Goal: Task Accomplishment & Management: Use online tool/utility

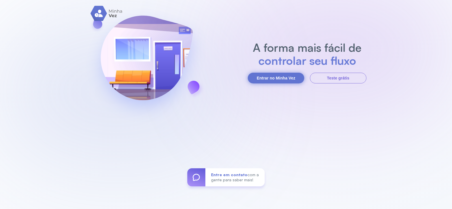
click at [282, 77] on button "Entrar no Minha Vez" at bounding box center [276, 78] width 57 height 11
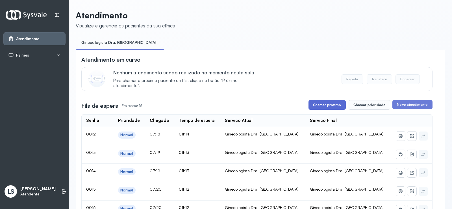
click at [331, 105] on button "Chamar próximo" at bounding box center [327, 105] width 37 height 10
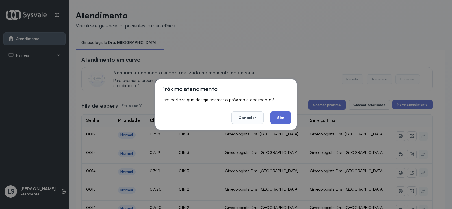
click at [283, 121] on button "Sim" at bounding box center [281, 117] width 21 height 12
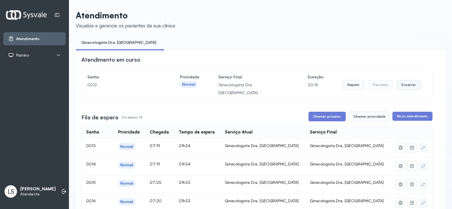
click at [409, 83] on button "Encerrar" at bounding box center [409, 85] width 24 height 10
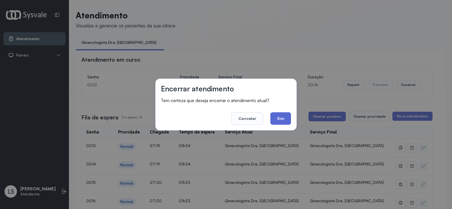
click at [284, 119] on button "Sim" at bounding box center [281, 118] width 21 height 12
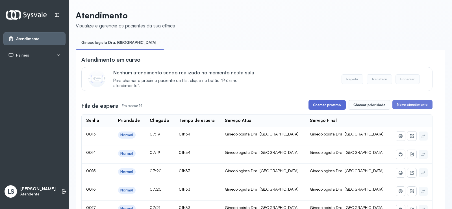
click at [329, 106] on button "Chamar próximo" at bounding box center [327, 105] width 37 height 10
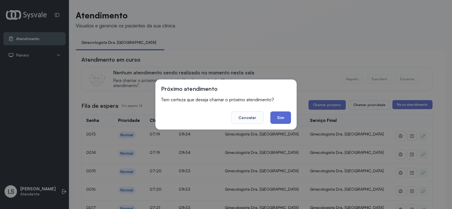
click at [285, 117] on button "Sim" at bounding box center [281, 117] width 21 height 12
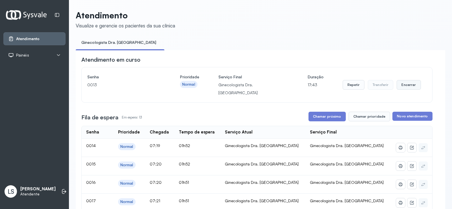
click at [406, 83] on button "Encerrar" at bounding box center [409, 85] width 24 height 10
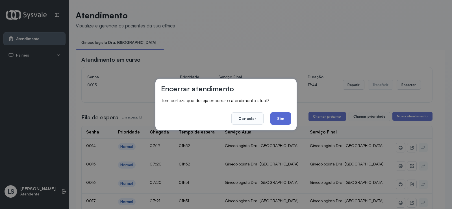
click at [285, 119] on button "Sim" at bounding box center [281, 118] width 21 height 12
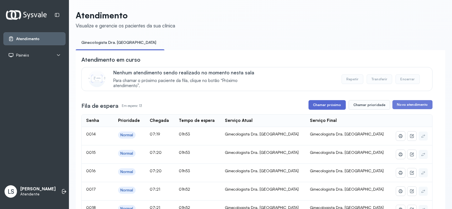
click at [322, 106] on button "Chamar próximo" at bounding box center [327, 105] width 37 height 10
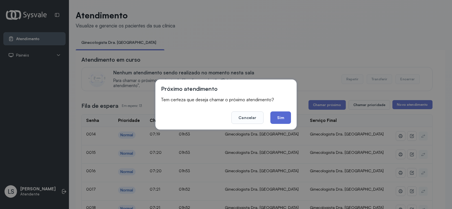
click at [282, 115] on button "Sim" at bounding box center [281, 117] width 21 height 12
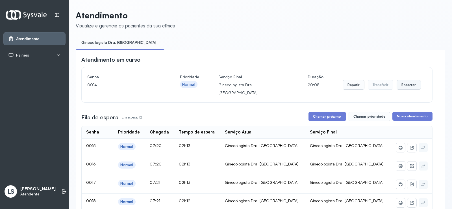
click at [405, 81] on button "Encerrar" at bounding box center [409, 85] width 24 height 10
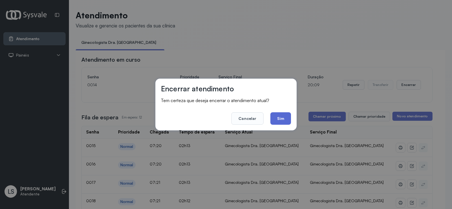
click at [285, 116] on button "Sim" at bounding box center [281, 118] width 21 height 12
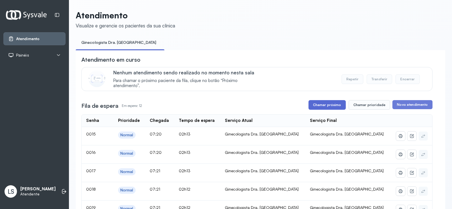
click at [322, 109] on button "Chamar próximo" at bounding box center [327, 105] width 37 height 10
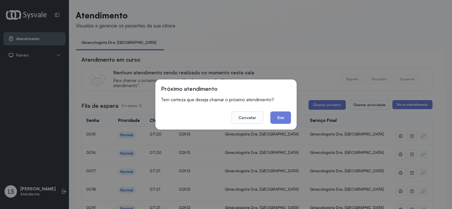
click at [275, 115] on button "Sim" at bounding box center [281, 117] width 21 height 12
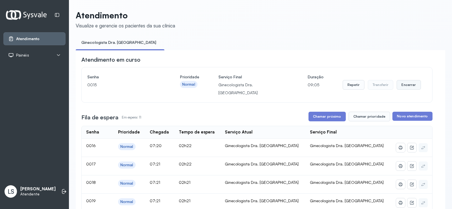
click at [404, 83] on button "Encerrar" at bounding box center [409, 85] width 24 height 10
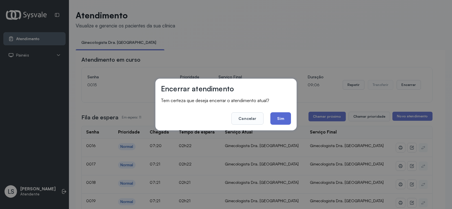
click at [276, 113] on button "Sim" at bounding box center [281, 118] width 21 height 12
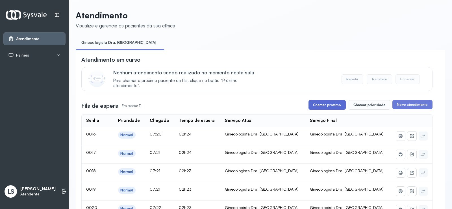
click at [330, 107] on button "Chamar próximo" at bounding box center [327, 105] width 37 height 10
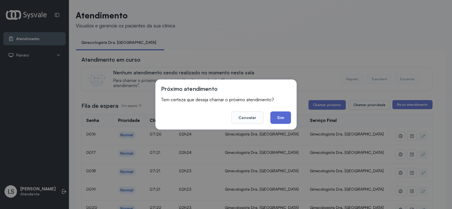
click at [279, 118] on button "Sim" at bounding box center [281, 117] width 21 height 12
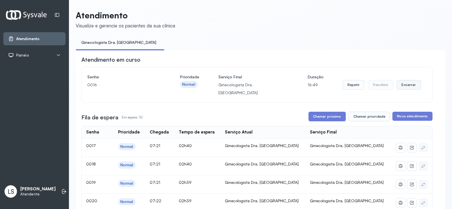
click at [407, 81] on button "Encerrar" at bounding box center [409, 85] width 24 height 10
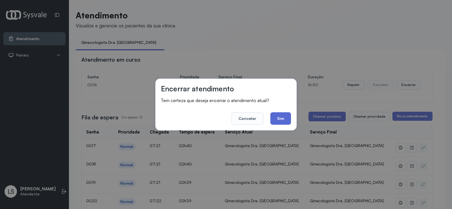
click at [282, 118] on button "Sim" at bounding box center [281, 118] width 21 height 12
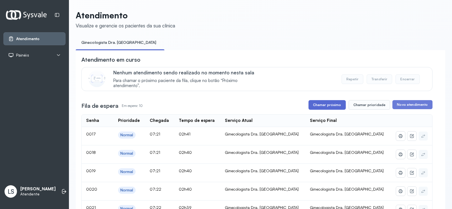
click at [332, 106] on button "Chamar próximo" at bounding box center [327, 105] width 37 height 10
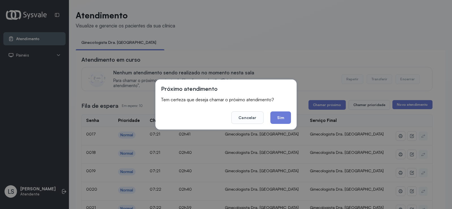
click at [279, 110] on footer "Cancelar Sim" at bounding box center [226, 113] width 130 height 20
click at [281, 124] on div "Próximo atendimento Tem certeza que deseja chamar o próximo atendimento? Cancel…" at bounding box center [226, 104] width 141 height 50
click at [281, 117] on button "Sim" at bounding box center [281, 117] width 21 height 12
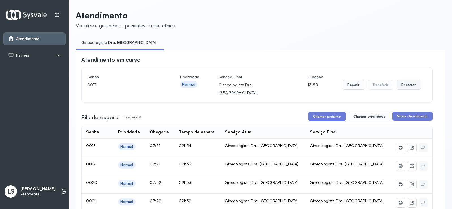
click at [409, 83] on button "Encerrar" at bounding box center [409, 85] width 24 height 10
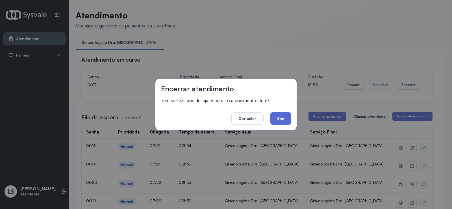
click at [279, 122] on button "Sim" at bounding box center [281, 118] width 21 height 12
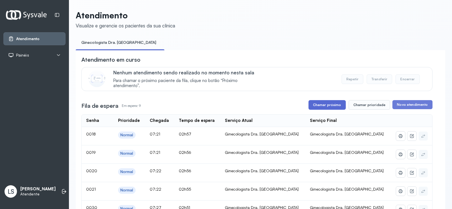
click at [334, 106] on button "Chamar próximo" at bounding box center [327, 105] width 37 height 10
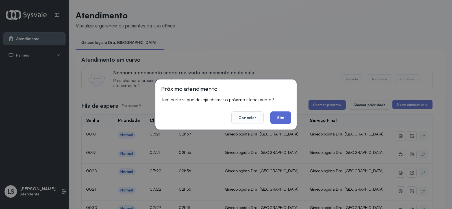
click at [280, 120] on button "Sim" at bounding box center [281, 117] width 21 height 12
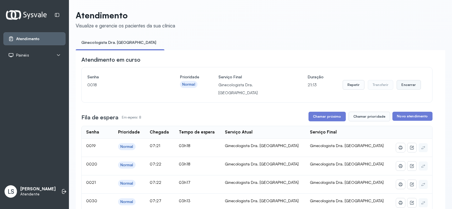
click at [407, 84] on button "Encerrar" at bounding box center [409, 85] width 24 height 10
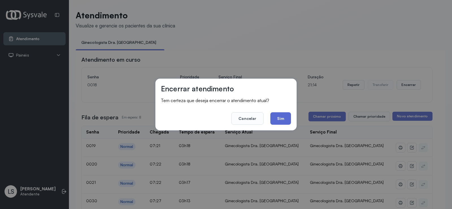
click at [280, 116] on button "Sim" at bounding box center [281, 118] width 21 height 12
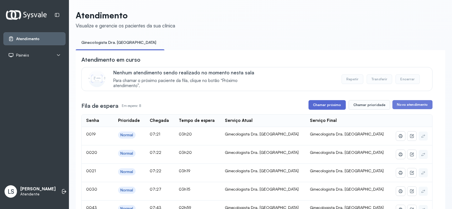
click at [322, 106] on button "Chamar próximo" at bounding box center [327, 105] width 37 height 10
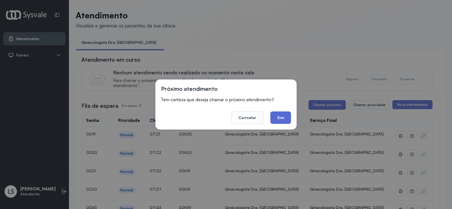
click at [279, 119] on button "Sim" at bounding box center [281, 117] width 21 height 12
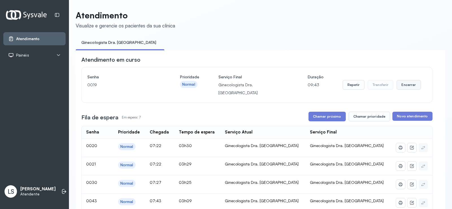
click at [403, 80] on button "Encerrar" at bounding box center [409, 85] width 24 height 10
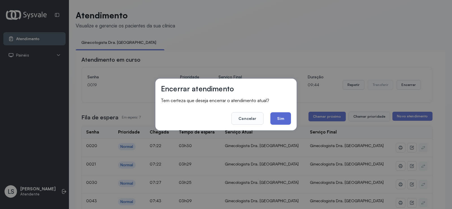
click at [278, 119] on button "Sim" at bounding box center [281, 118] width 21 height 12
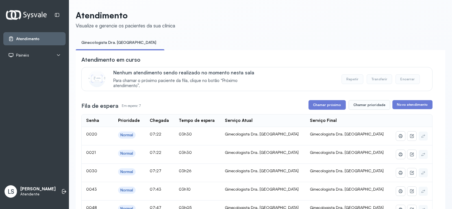
scroll to position [85, 0]
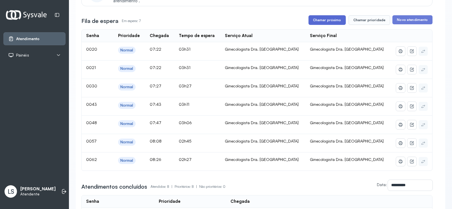
click at [319, 21] on button "Chamar próximo" at bounding box center [327, 20] width 37 height 10
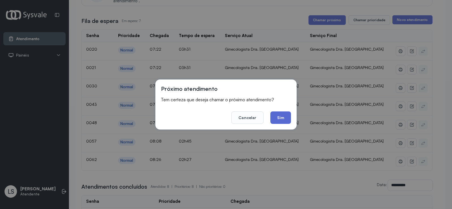
click at [281, 118] on button "Sim" at bounding box center [281, 117] width 21 height 12
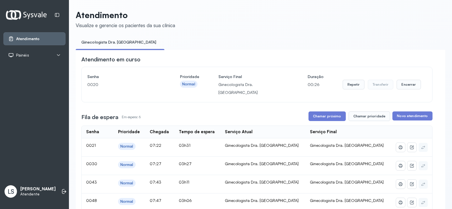
scroll to position [0, 0]
click at [408, 82] on button "Encerrar" at bounding box center [409, 85] width 24 height 10
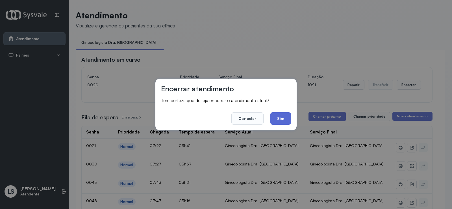
click at [283, 121] on button "Sim" at bounding box center [281, 118] width 21 height 12
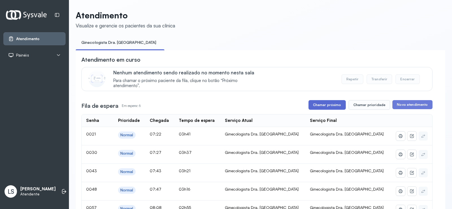
click at [321, 104] on button "Chamar próximo" at bounding box center [327, 105] width 37 height 10
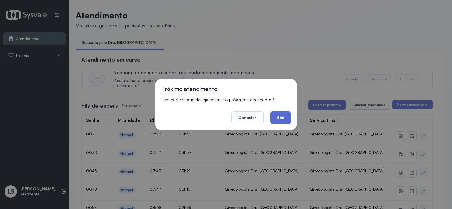
click at [281, 116] on button "Sim" at bounding box center [281, 117] width 21 height 12
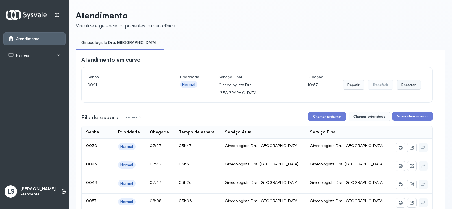
click at [400, 80] on button "Encerrar" at bounding box center [409, 85] width 24 height 10
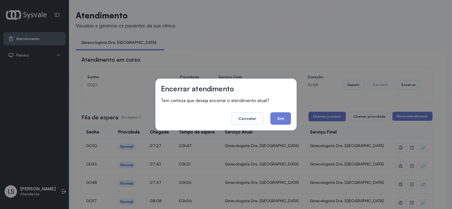
click at [280, 111] on footer "Cancelar Sim" at bounding box center [226, 114] width 130 height 20
click at [279, 117] on button "Sim" at bounding box center [281, 118] width 21 height 12
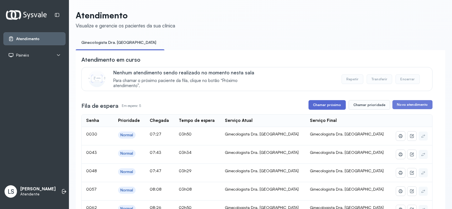
click at [329, 105] on button "Chamar próximo" at bounding box center [327, 105] width 37 height 10
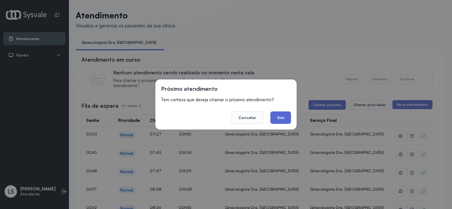
click at [282, 117] on button "Sim" at bounding box center [281, 117] width 21 height 12
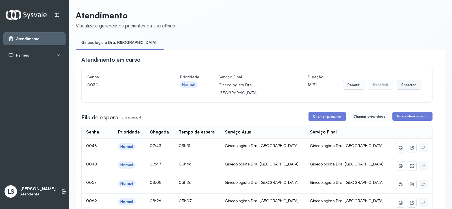
click at [402, 81] on button "Encerrar" at bounding box center [409, 85] width 24 height 10
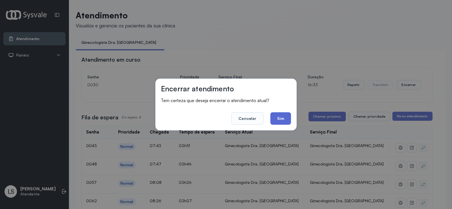
click at [280, 117] on button "Sim" at bounding box center [281, 118] width 21 height 12
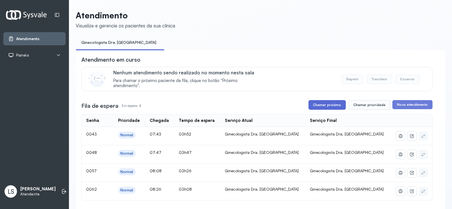
click at [324, 107] on button "Chamar próximo" at bounding box center [327, 105] width 37 height 10
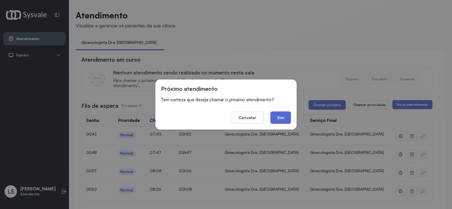
click at [282, 118] on button "Sim" at bounding box center [281, 117] width 21 height 12
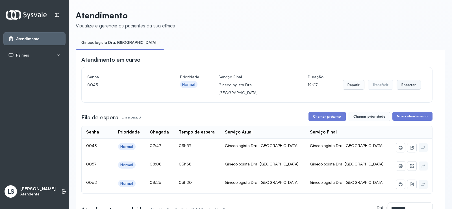
click at [407, 81] on button "Encerrar" at bounding box center [409, 85] width 24 height 10
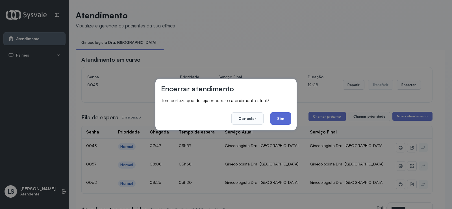
click at [282, 117] on button "Sim" at bounding box center [281, 118] width 21 height 12
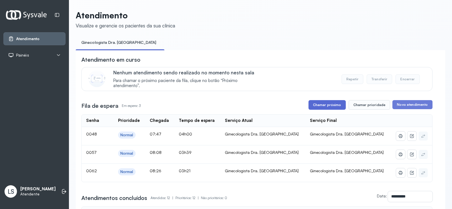
click at [324, 105] on button "Chamar próximo" at bounding box center [327, 105] width 37 height 10
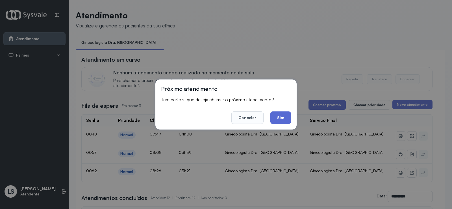
click at [275, 116] on button "Sim" at bounding box center [281, 117] width 21 height 12
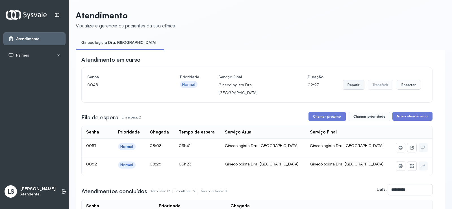
click at [346, 83] on button "Repetir" at bounding box center [354, 85] width 22 height 10
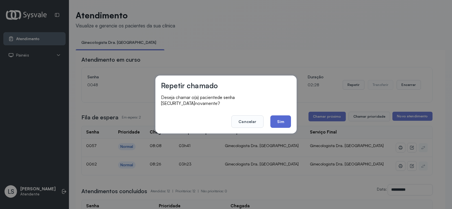
click at [280, 116] on button "Sim" at bounding box center [281, 121] width 21 height 12
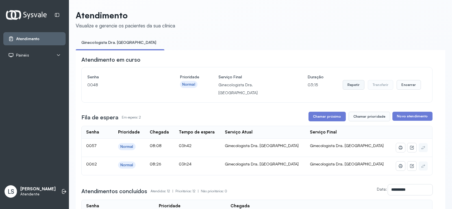
click at [351, 81] on button "Repetir" at bounding box center [354, 85] width 22 height 10
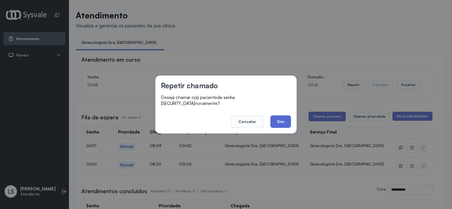
click at [273, 117] on button "Sim" at bounding box center [281, 121] width 21 height 12
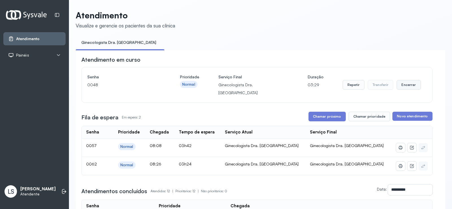
click at [407, 85] on button "Encerrar" at bounding box center [409, 85] width 24 height 10
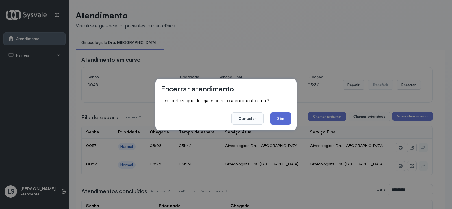
click at [281, 119] on button "Sim" at bounding box center [281, 118] width 21 height 12
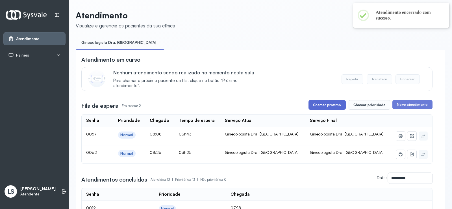
click at [329, 106] on button "Chamar próximo" at bounding box center [327, 105] width 37 height 10
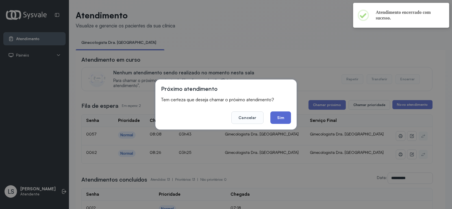
click at [282, 116] on button "Sim" at bounding box center [281, 117] width 21 height 12
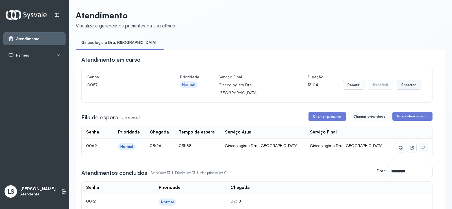
click at [406, 83] on button "Encerrar" at bounding box center [409, 85] width 24 height 10
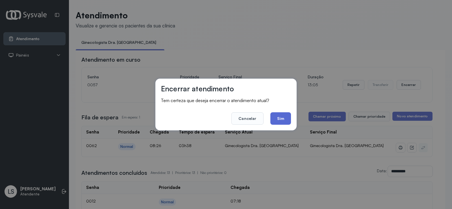
click at [287, 119] on button "Sim" at bounding box center [281, 118] width 21 height 12
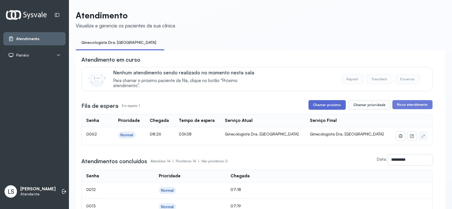
click at [325, 105] on button "Chamar próximo" at bounding box center [327, 105] width 37 height 10
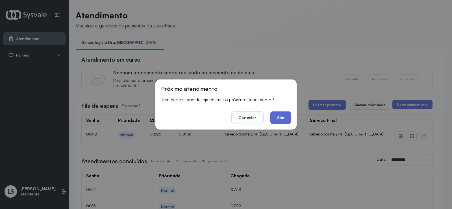
click at [281, 115] on button "Sim" at bounding box center [281, 117] width 21 height 12
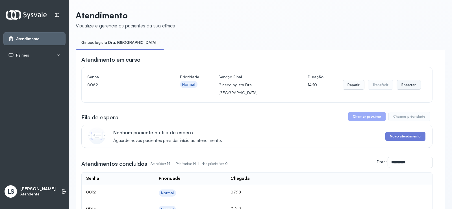
click at [405, 82] on button "Encerrar" at bounding box center [409, 85] width 24 height 10
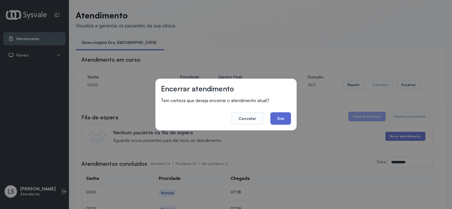
click at [280, 118] on button "Sim" at bounding box center [281, 118] width 21 height 12
